Goal: Find specific page/section

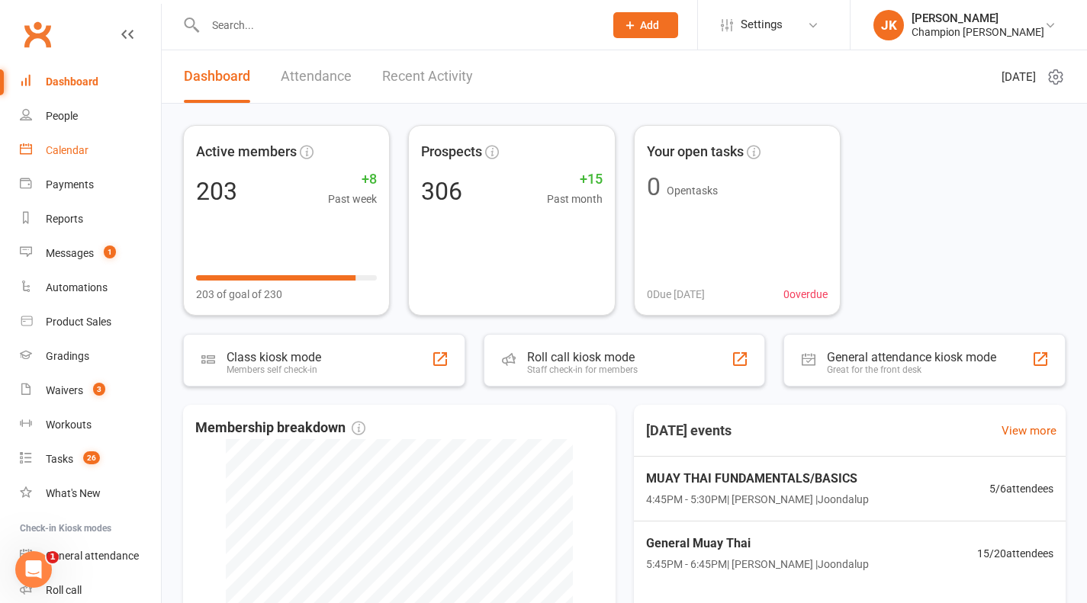
click at [83, 159] on link "Calendar" at bounding box center [90, 151] width 141 height 34
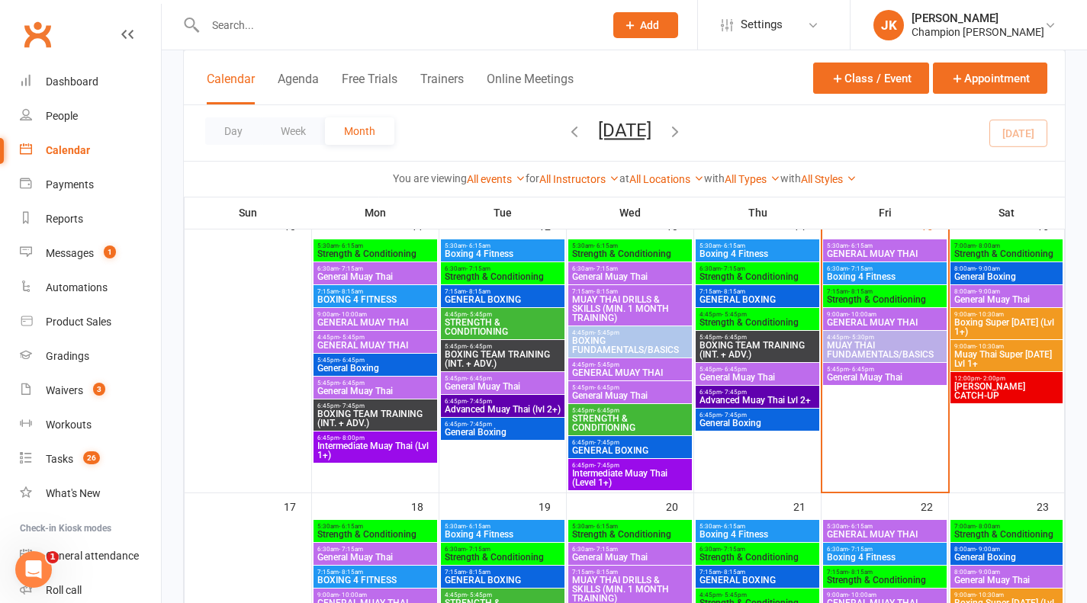
scroll to position [636, 0]
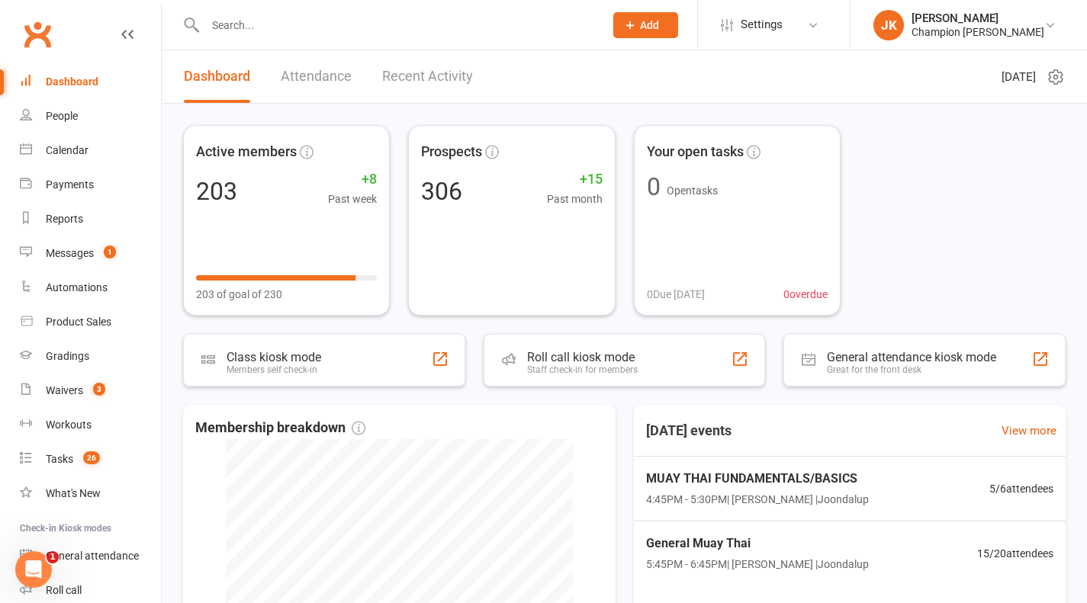
click at [292, 21] on input "text" at bounding box center [397, 24] width 393 height 21
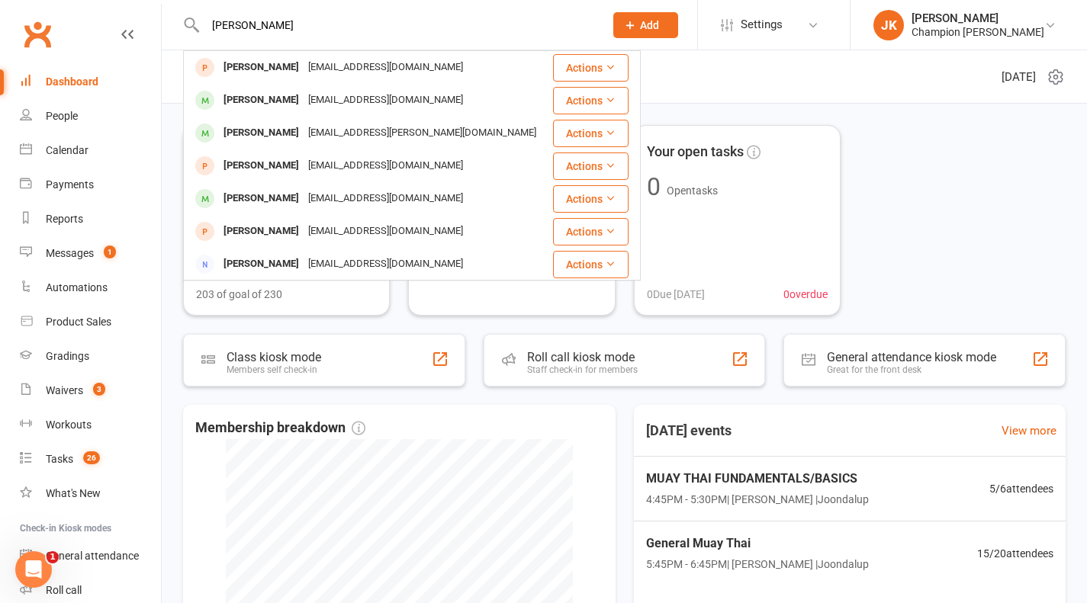
type input "[PERSON_NAME]"
click at [262, 75] on div "[PERSON_NAME]" at bounding box center [261, 67] width 85 height 22
